Goal: Find specific page/section: Find specific page/section

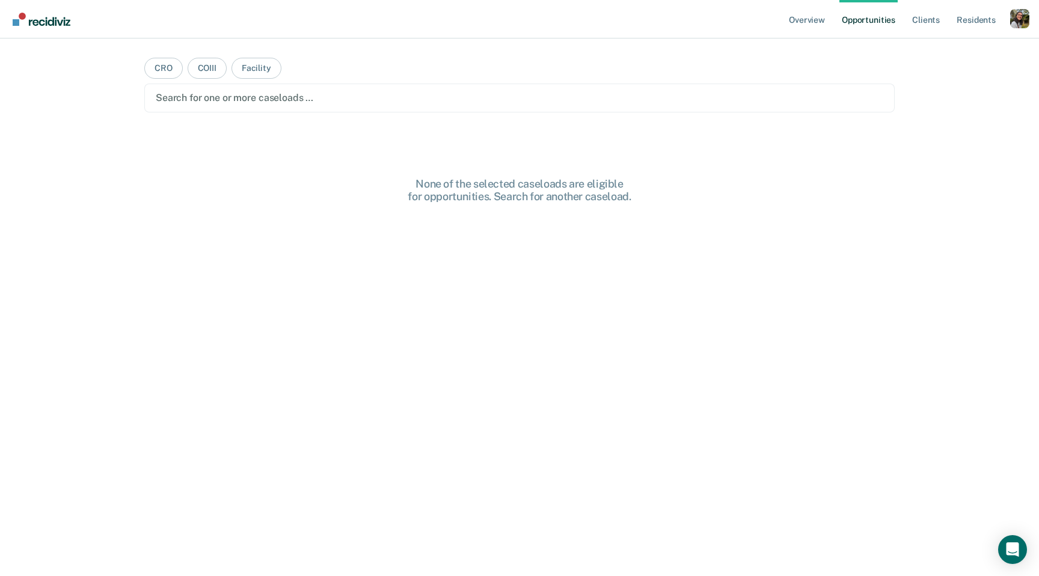
click at [364, 115] on main "CRO COIII Facility Search for one or more caseloads … None of the selected case…" at bounding box center [519, 292] width 779 height 509
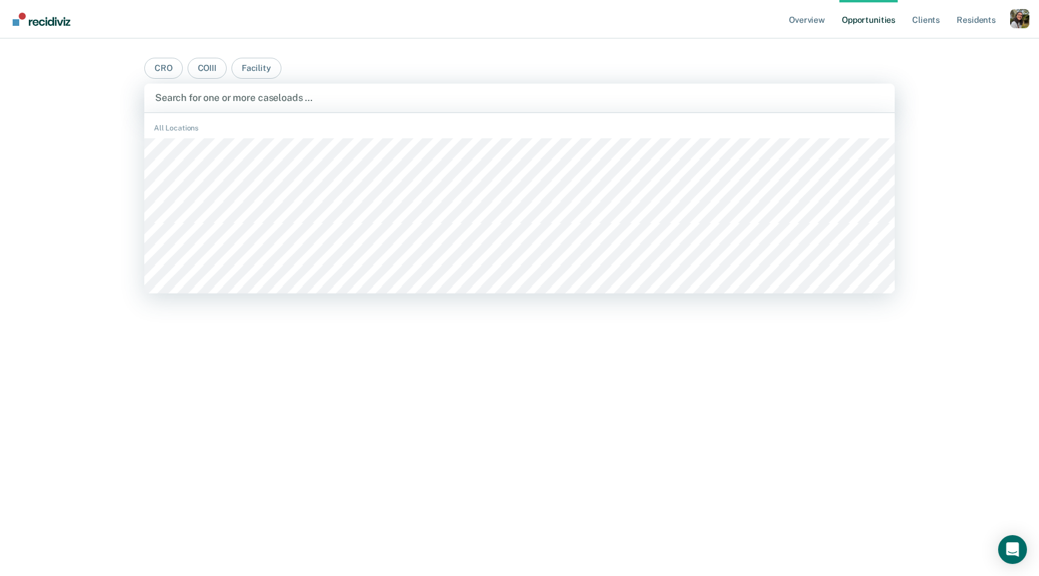
click at [360, 99] on div at bounding box center [519, 98] width 729 height 14
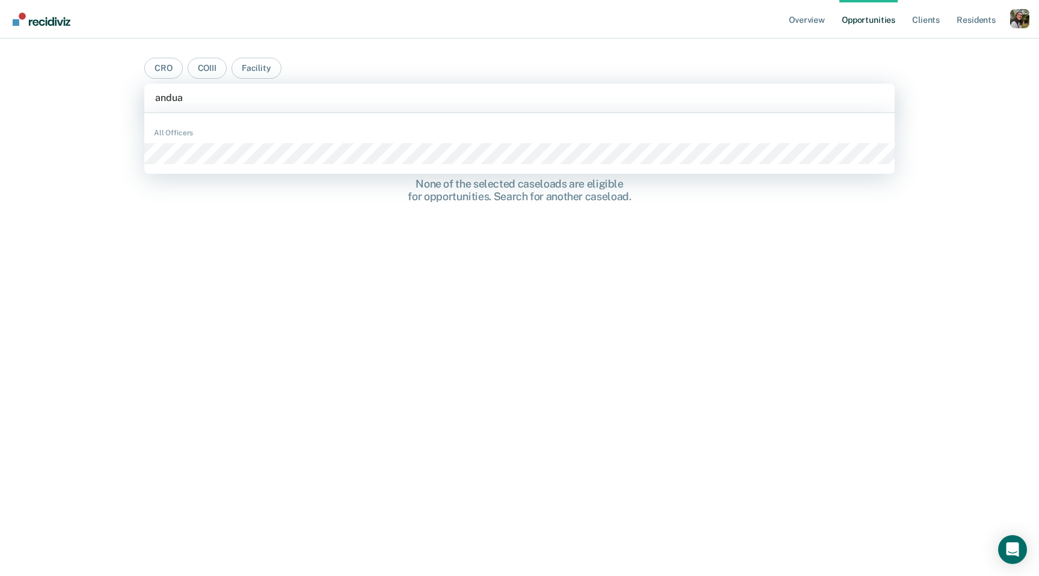
type input "anduag"
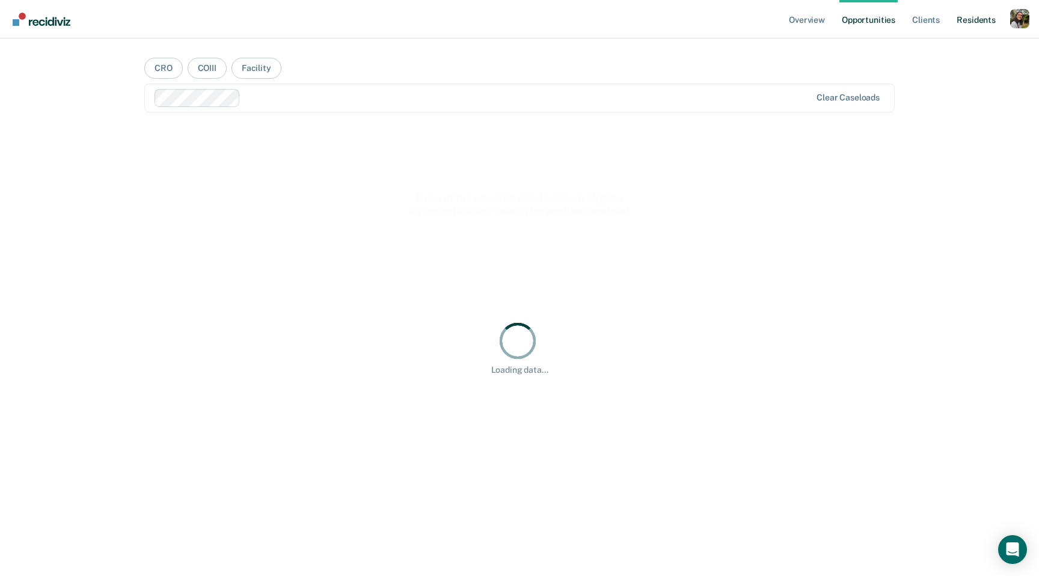
click at [979, 14] on link "Resident s" at bounding box center [976, 19] width 44 height 38
